Goal: Task Accomplishment & Management: Manage account settings

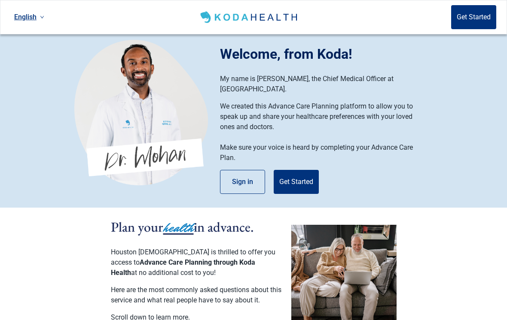
scroll to position [6, 0]
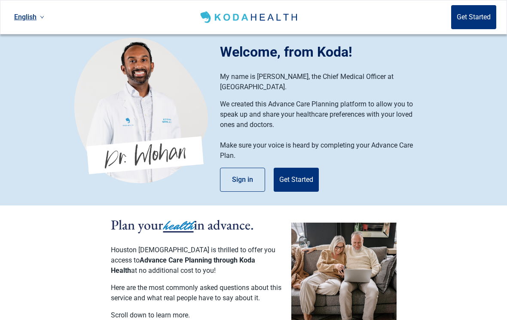
click at [244, 168] on button "Sign in" at bounding box center [242, 180] width 45 height 24
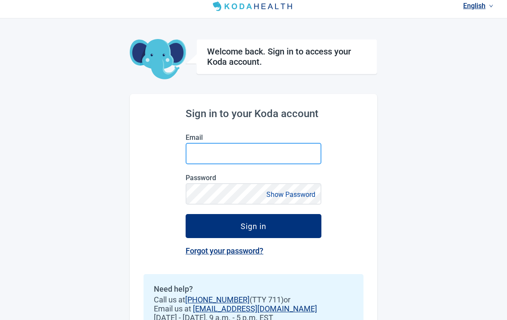
click at [295, 152] on input "Email" at bounding box center [254, 153] width 136 height 21
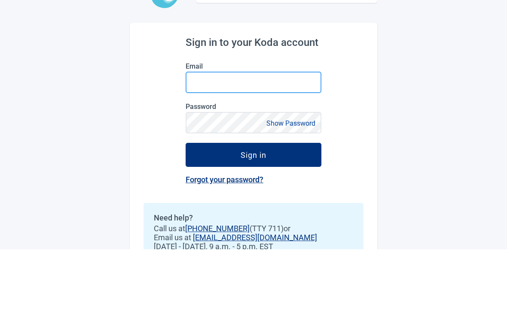
type input "[EMAIL_ADDRESS][DOMAIN_NAME]"
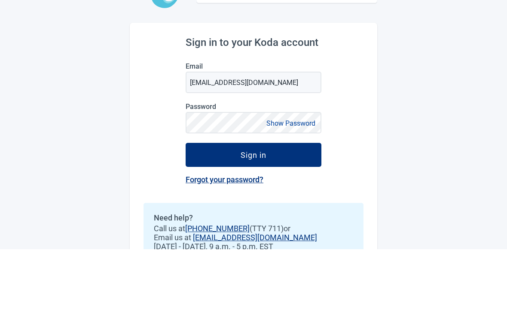
click at [253, 214] on button "Sign in" at bounding box center [254, 226] width 136 height 24
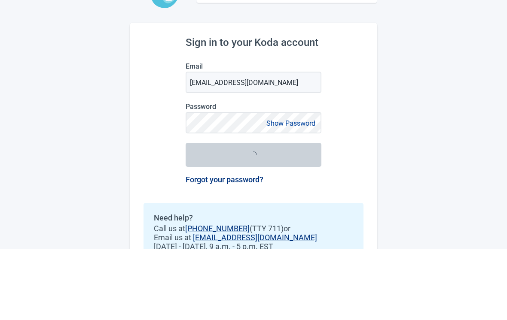
scroll to position [41, 0]
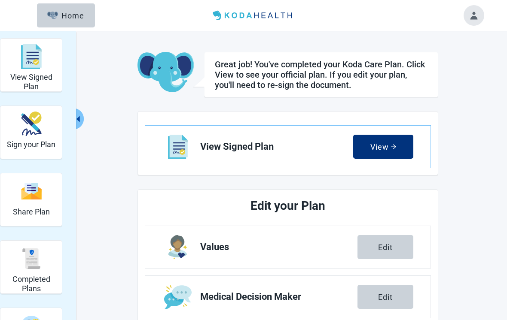
click at [473, 15] on button "Toggle account menu" at bounding box center [474, 15] width 21 height 21
click at [486, 162] on main "Great job! You've completed your Koda Care Plan. Click View to see your officia…" at bounding box center [288, 288] width 404 height 473
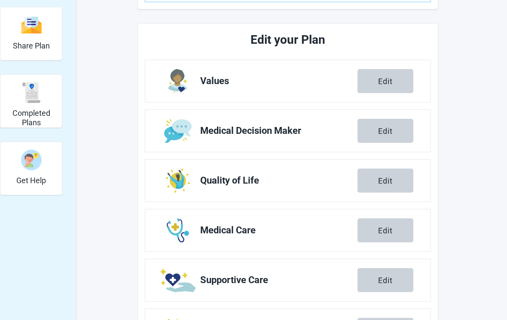
scroll to position [167, 0]
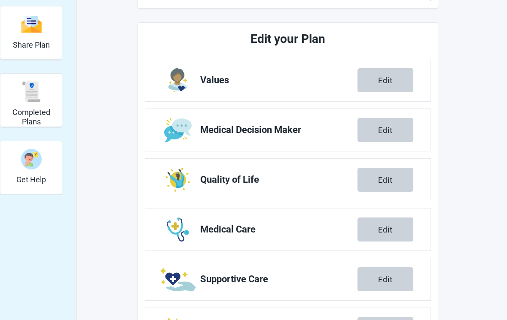
click at [33, 168] on img "Get Help" at bounding box center [31, 159] width 21 height 21
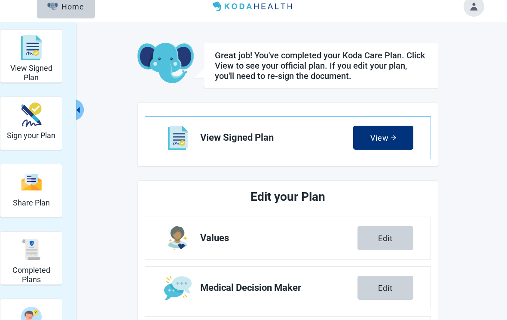
scroll to position [0, 0]
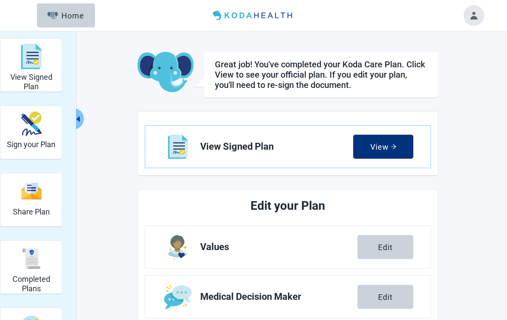
click at [474, 15] on button "Toggle account menu" at bounding box center [474, 15] width 21 height 21
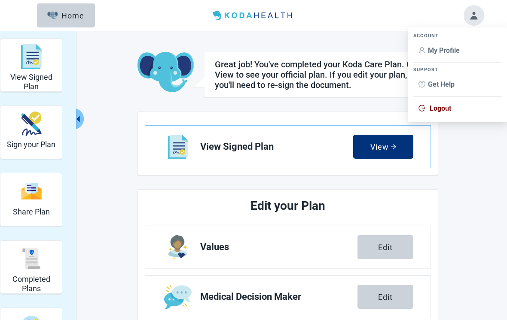
click at [450, 113] on span "Logout" at bounding box center [457, 108] width 78 height 9
